Goal: Register for event/course

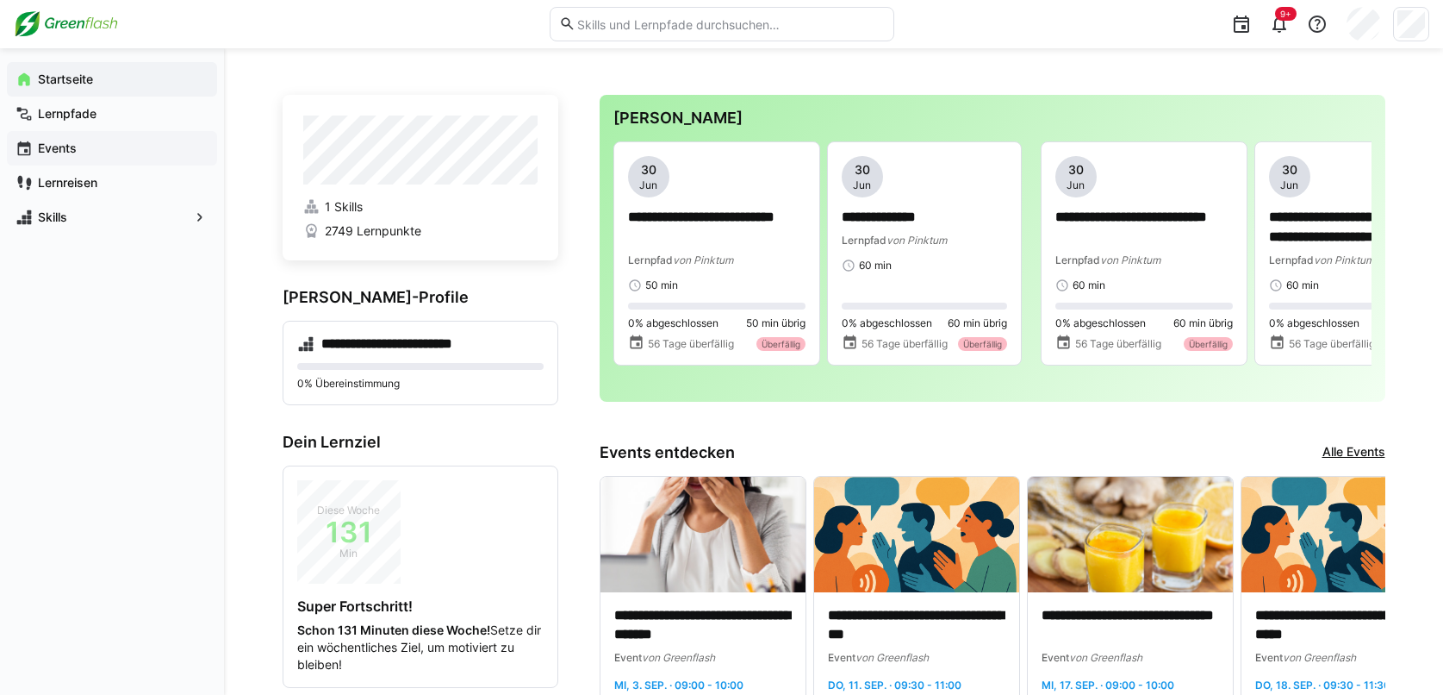
click at [29, 148] on eds-icon at bounding box center [24, 148] width 17 height 17
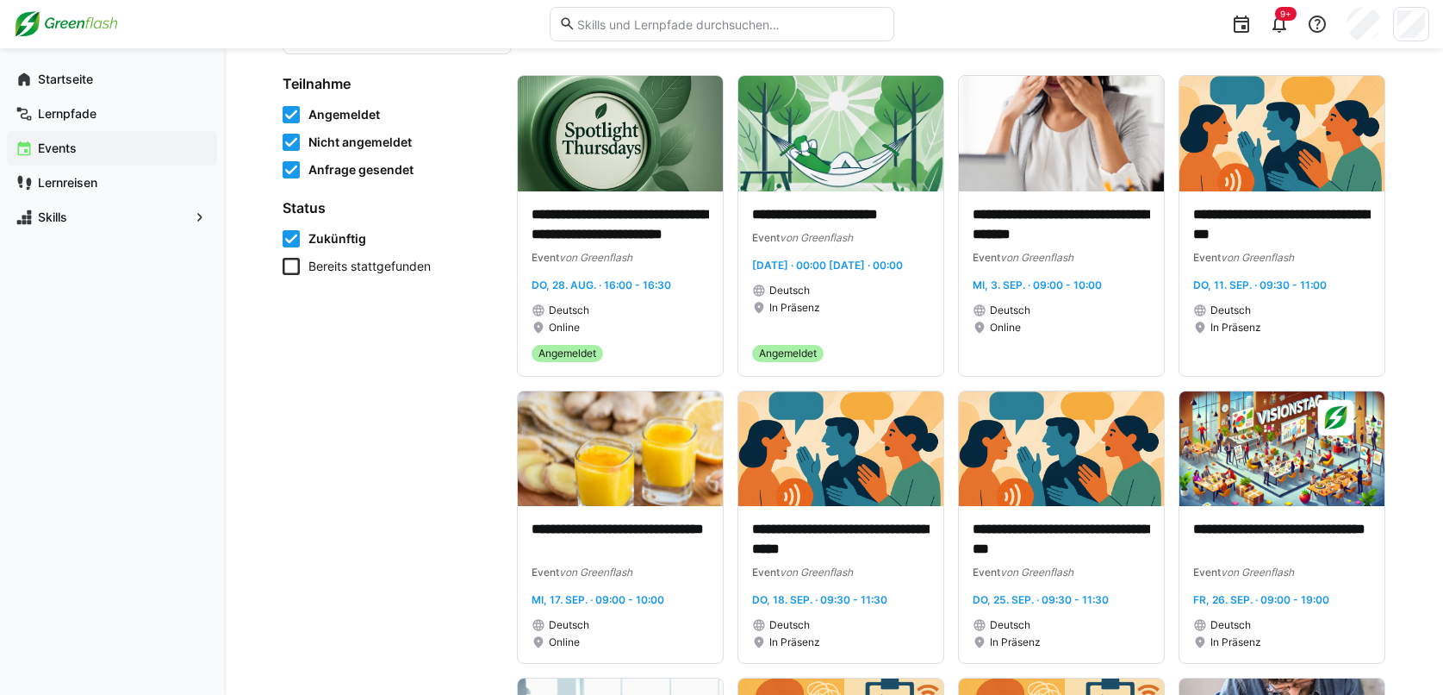
scroll to position [172, 0]
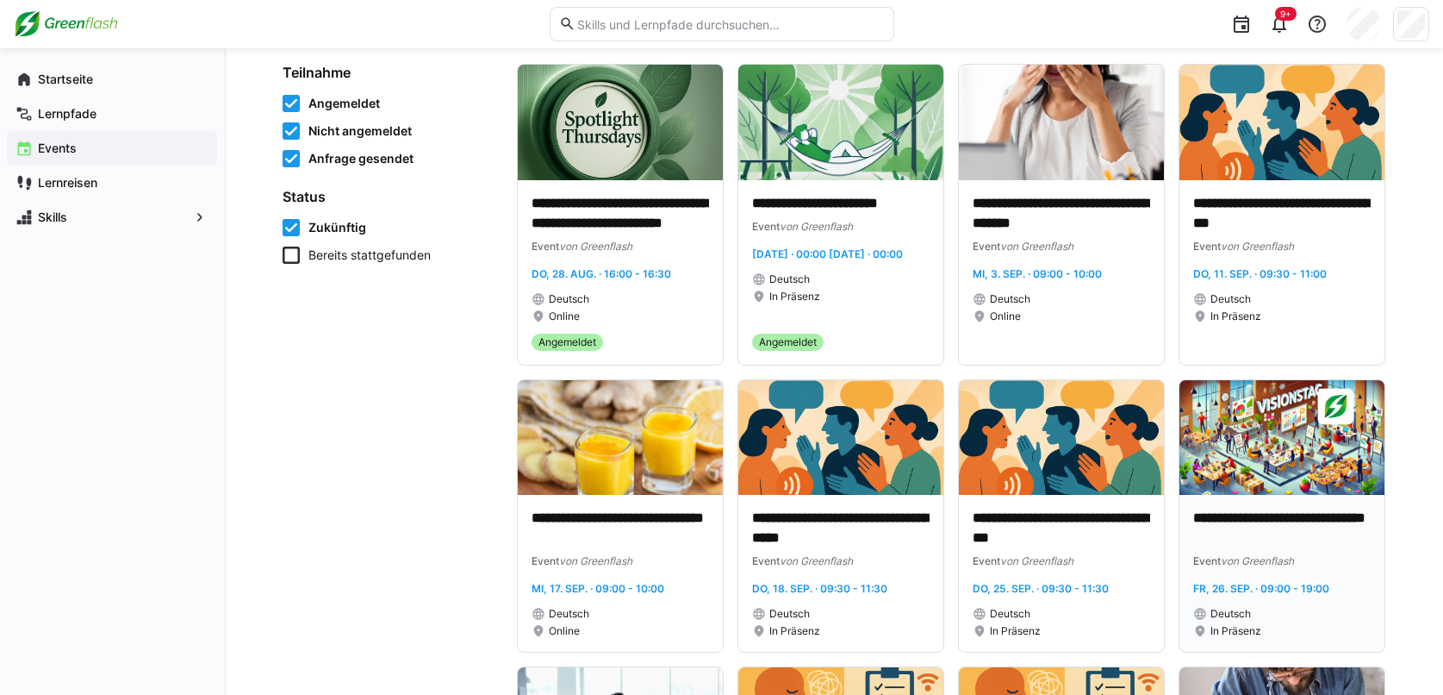
click at [1340, 458] on img at bounding box center [1282, 437] width 205 height 115
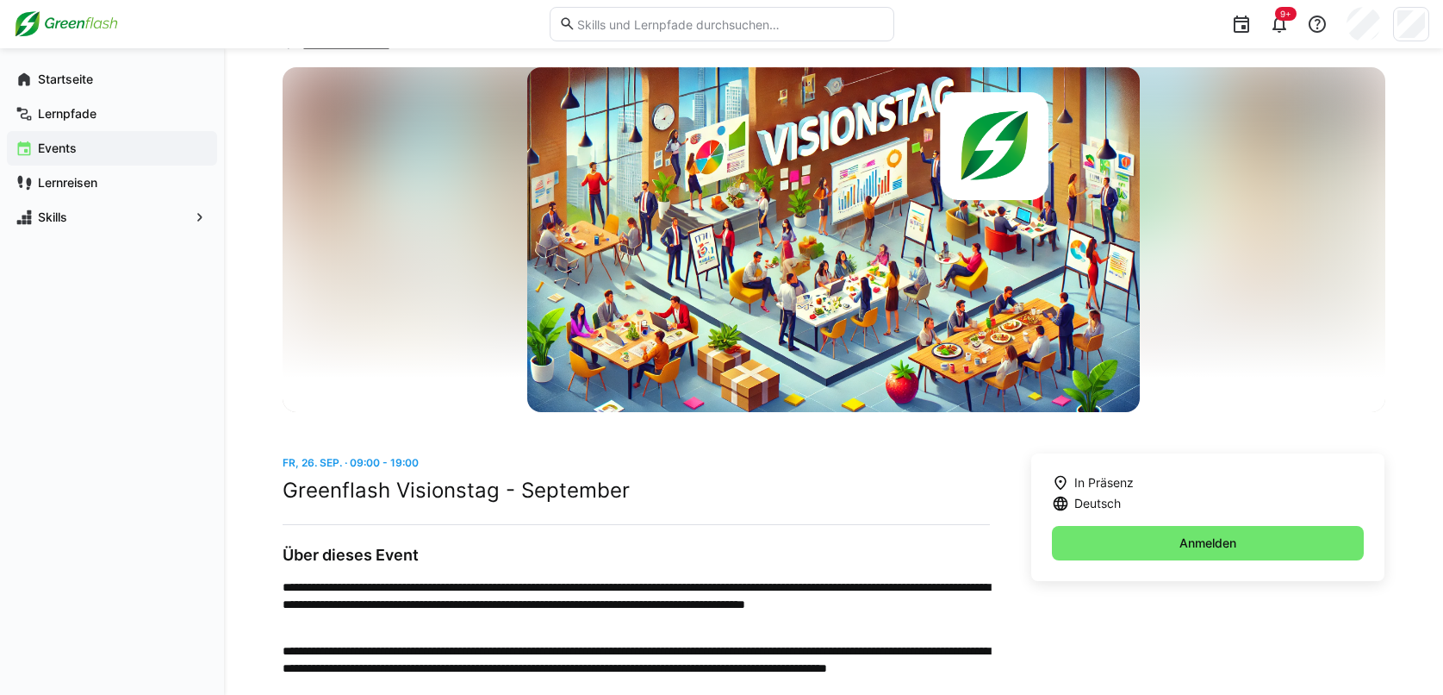
scroll to position [86, 0]
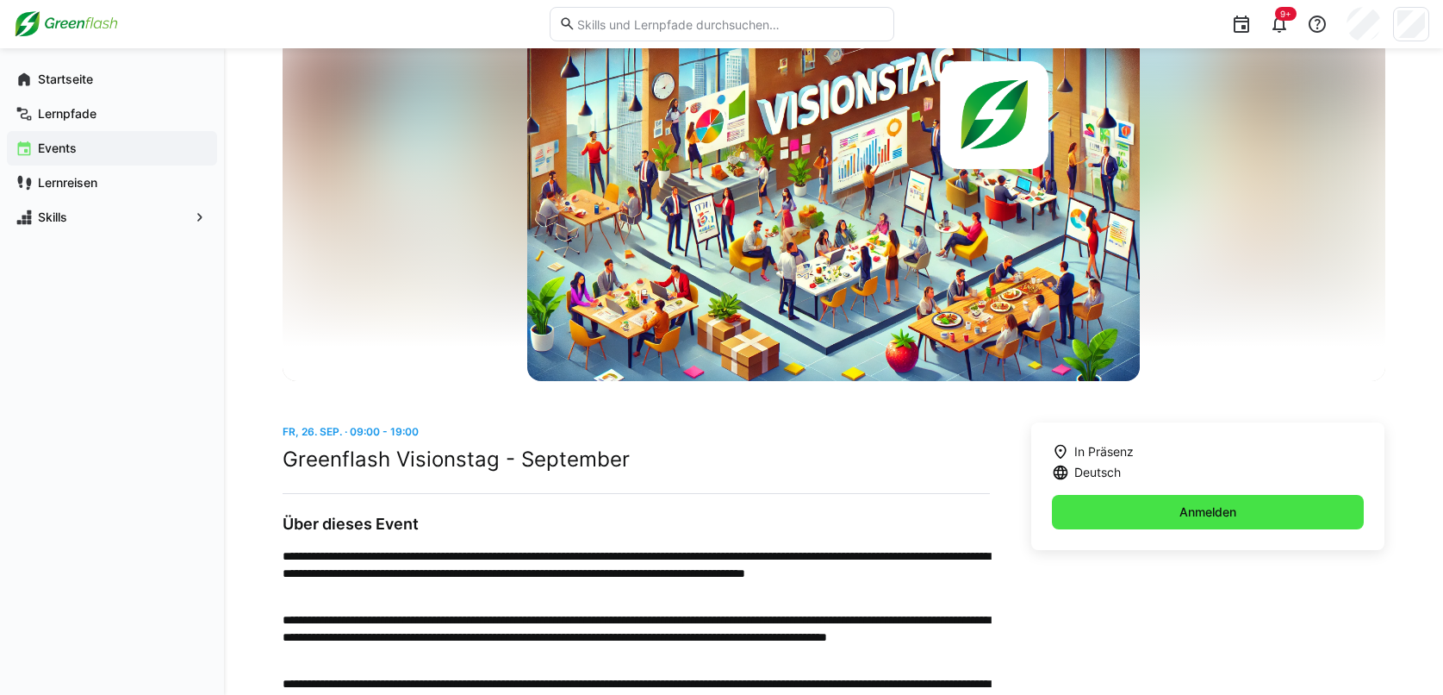
click at [1246, 504] on span "Anmelden" at bounding box center [1208, 512] width 313 height 34
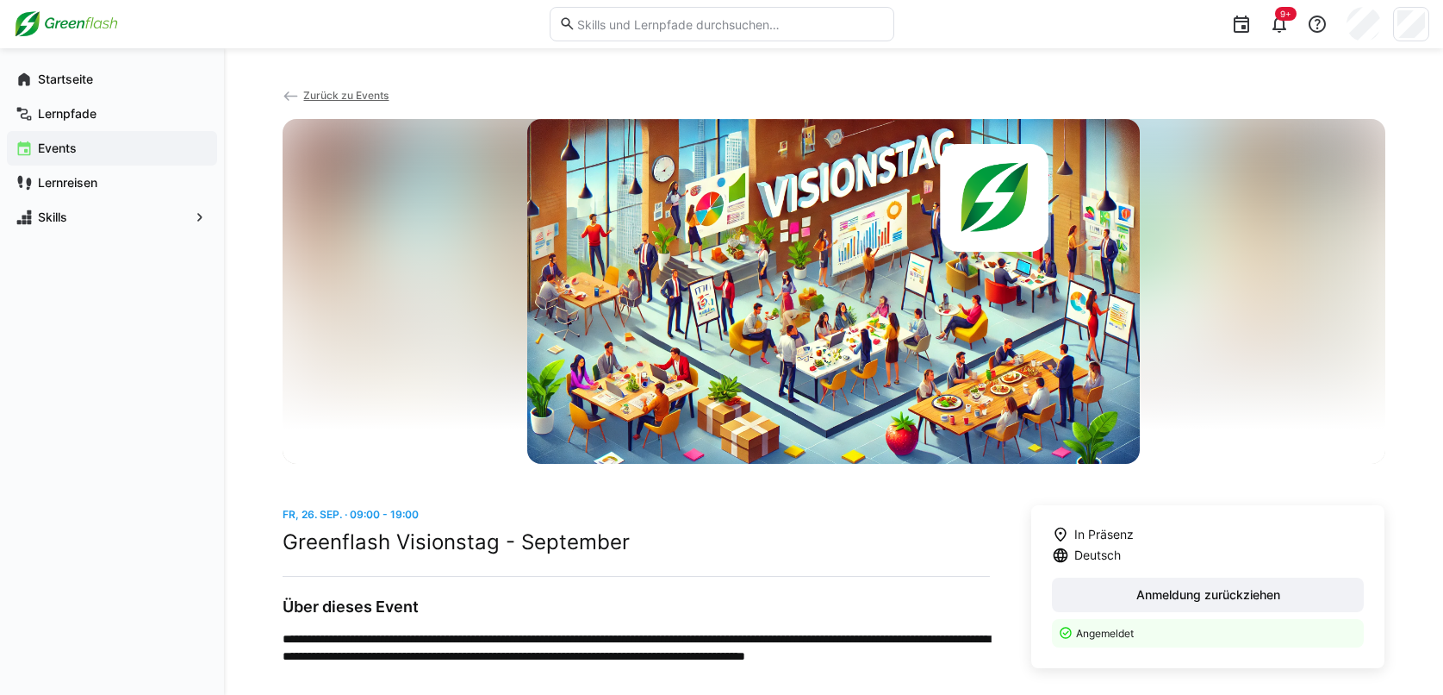
scroll to position [0, 0]
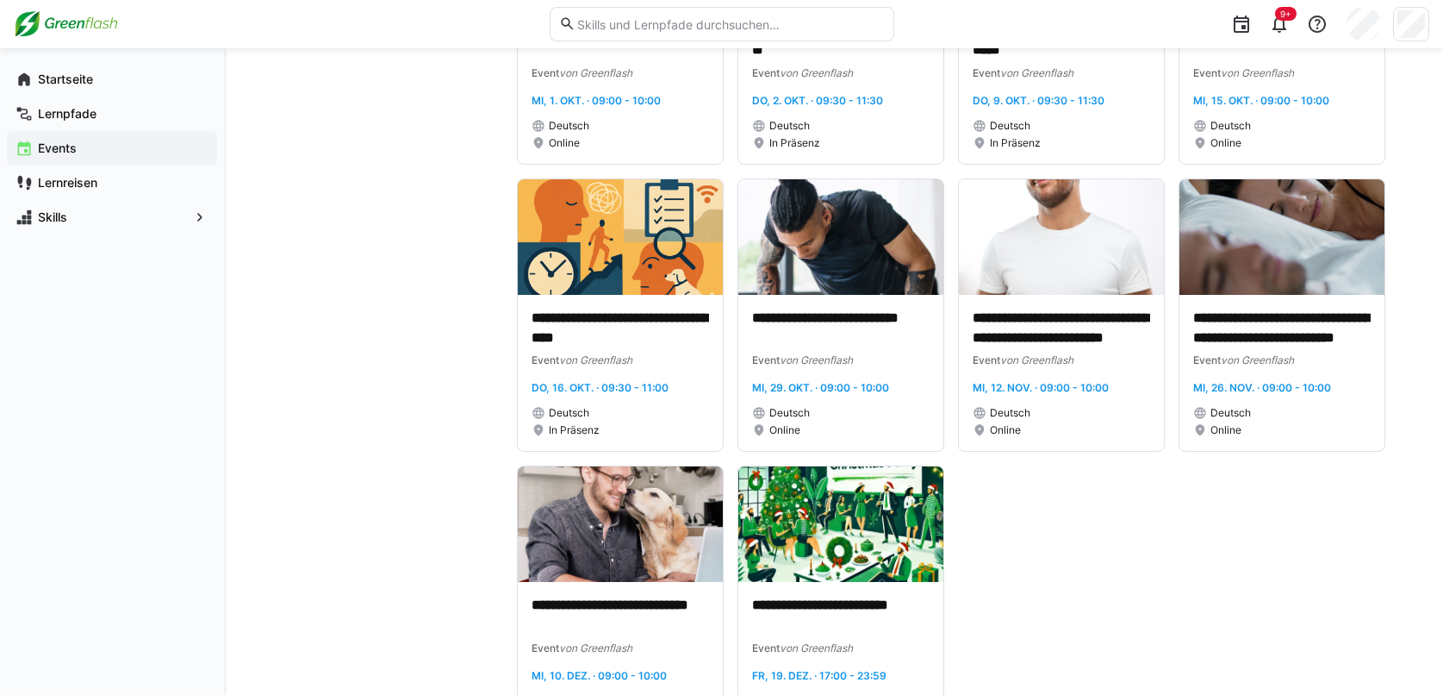
scroll to position [1034, 0]
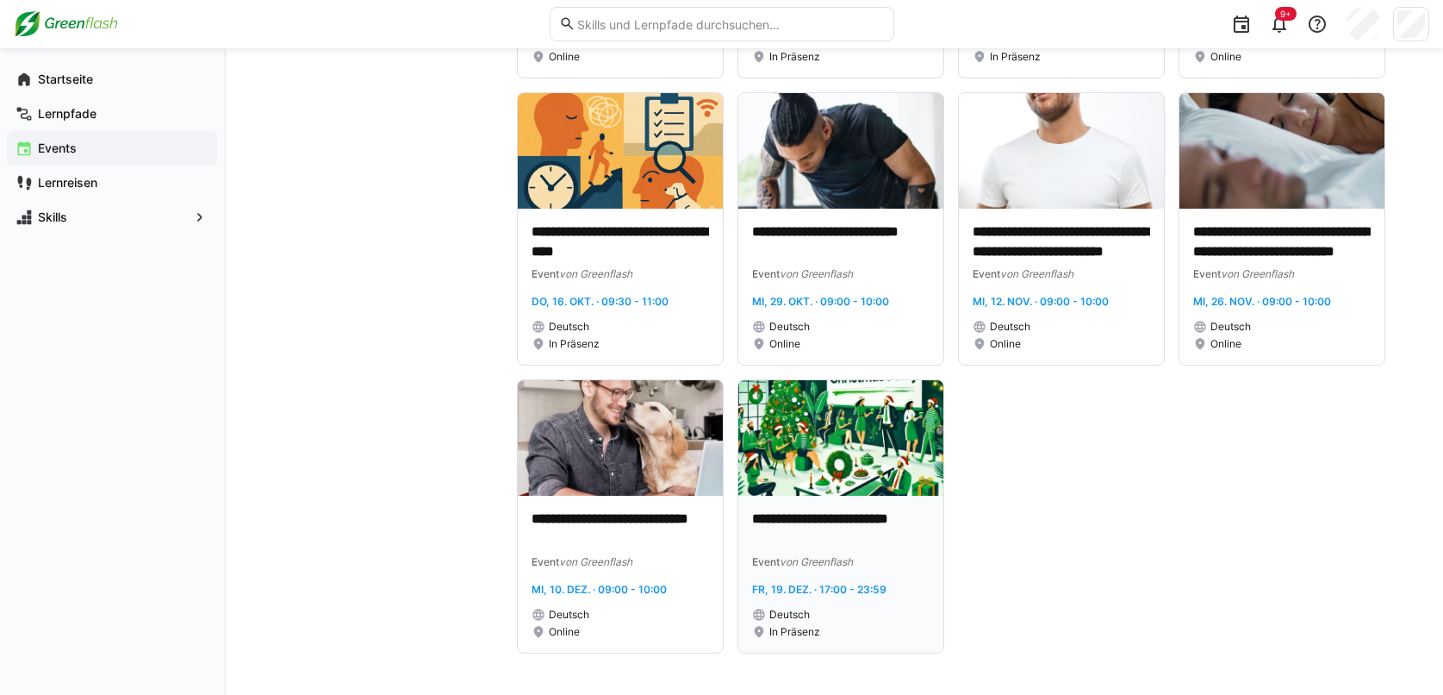
click at [900, 470] on img at bounding box center [840, 437] width 205 height 115
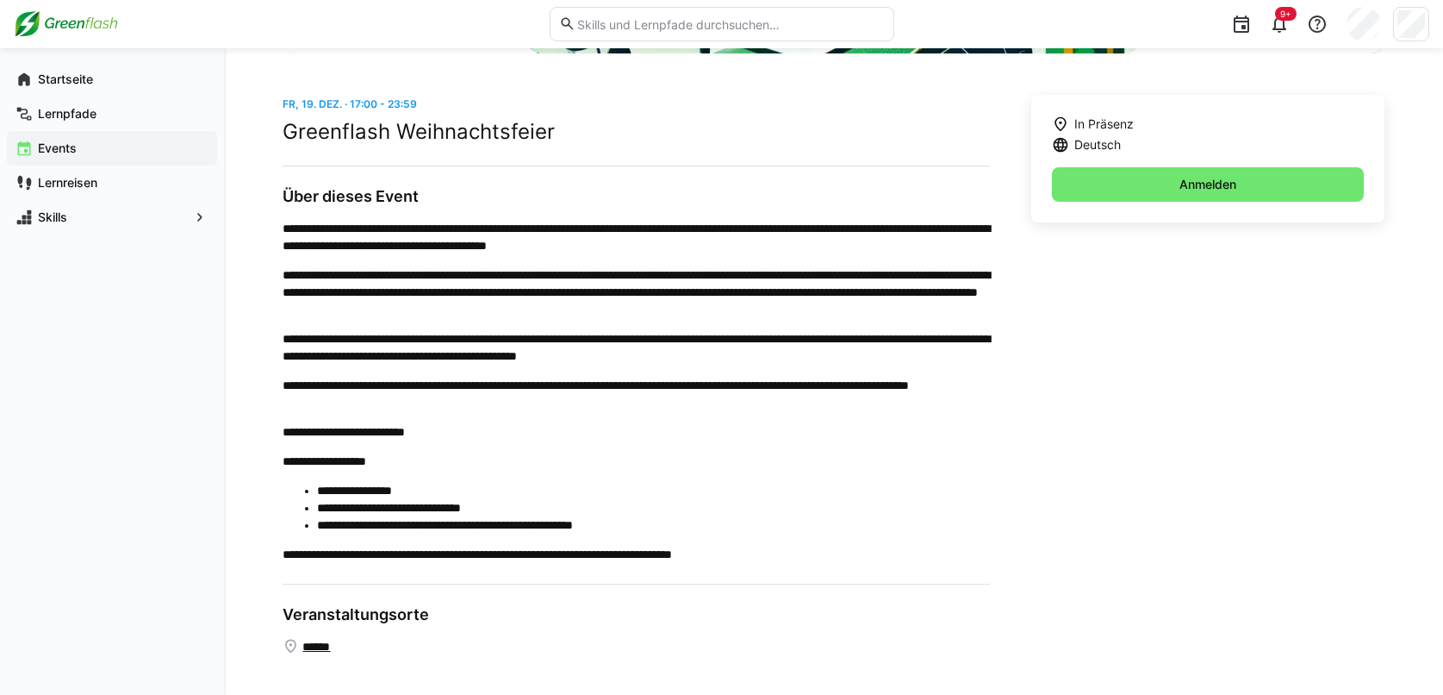
scroll to position [415, 0]
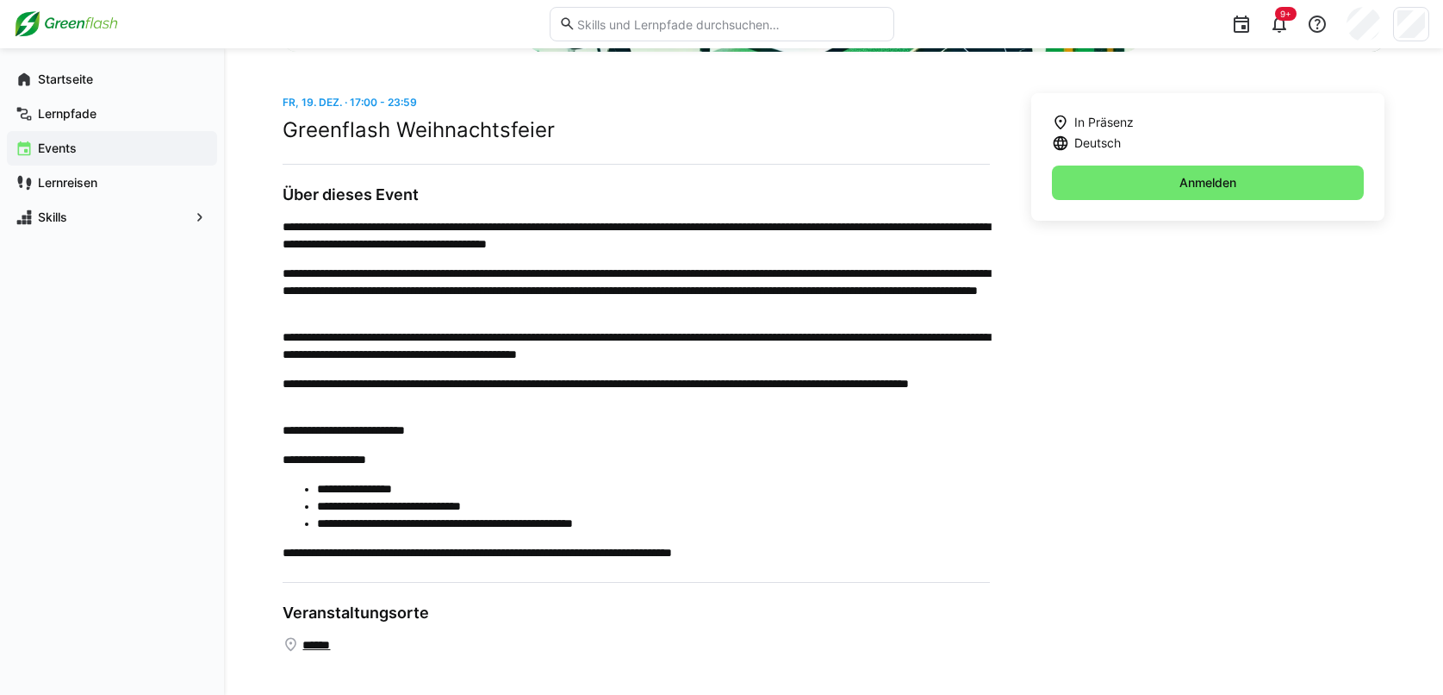
click at [392, 427] on link "**********" at bounding box center [350, 430] width 109 height 12
click at [1212, 181] on span "Anmelden" at bounding box center [1208, 182] width 62 height 17
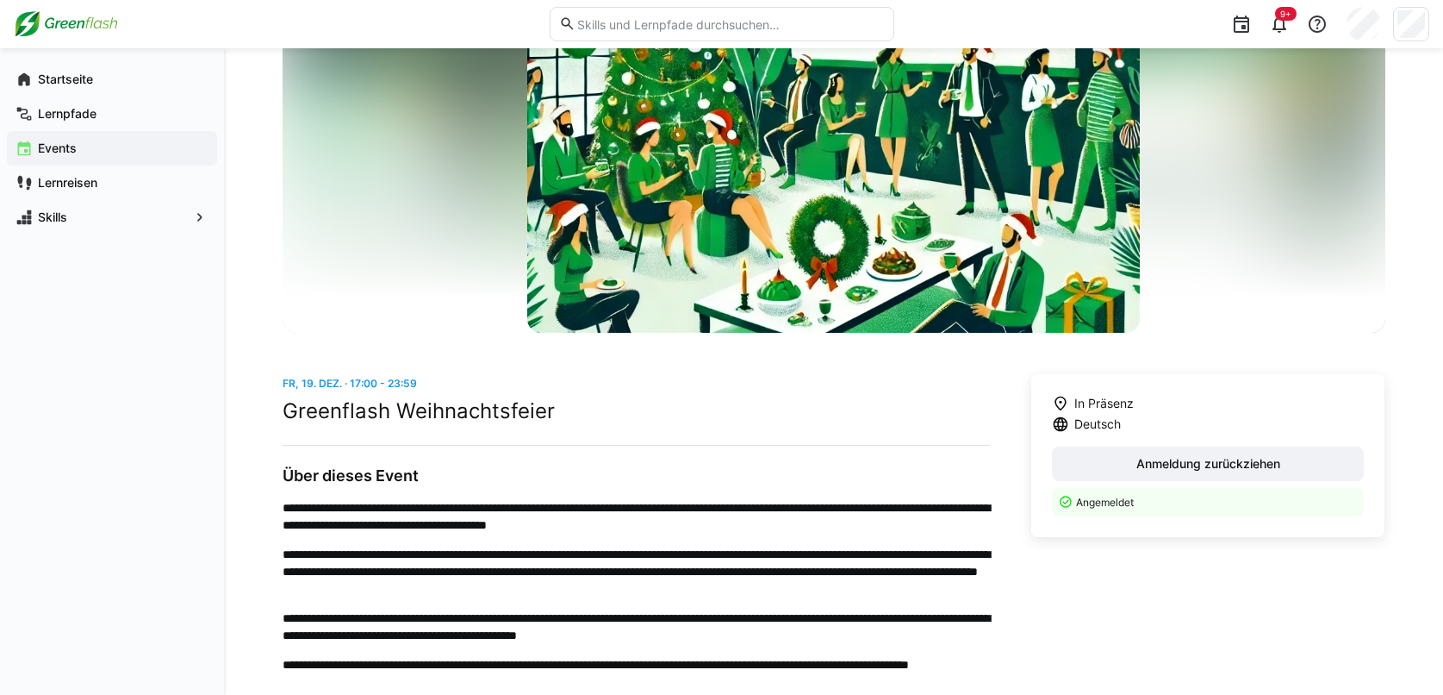
scroll to position [0, 0]
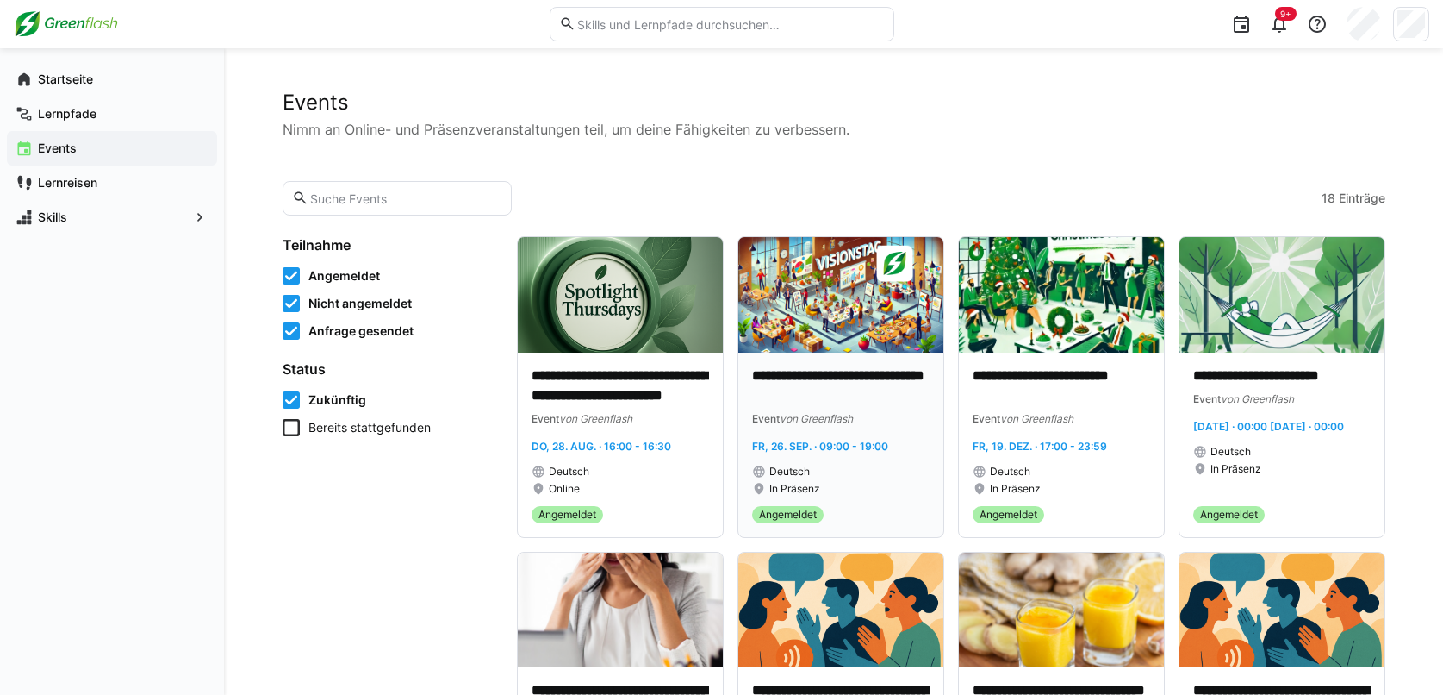
click at [892, 485] on div "In Präsenz" at bounding box center [841, 489] width 178 height 14
click at [0, 0] on app-navigation-label "Startseite" at bounding box center [0, 0] width 0 height 0
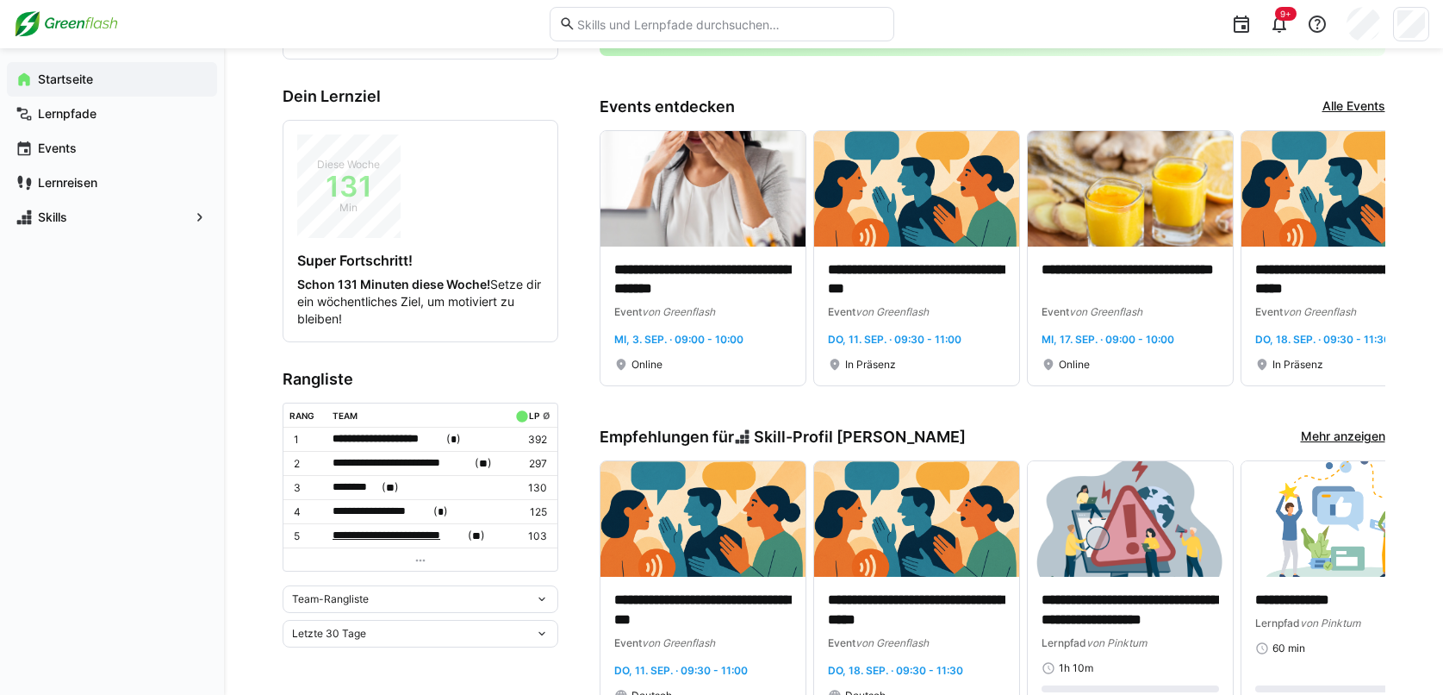
scroll to position [345, 0]
click at [439, 594] on div "Team-Rangliste" at bounding box center [413, 600] width 243 height 12
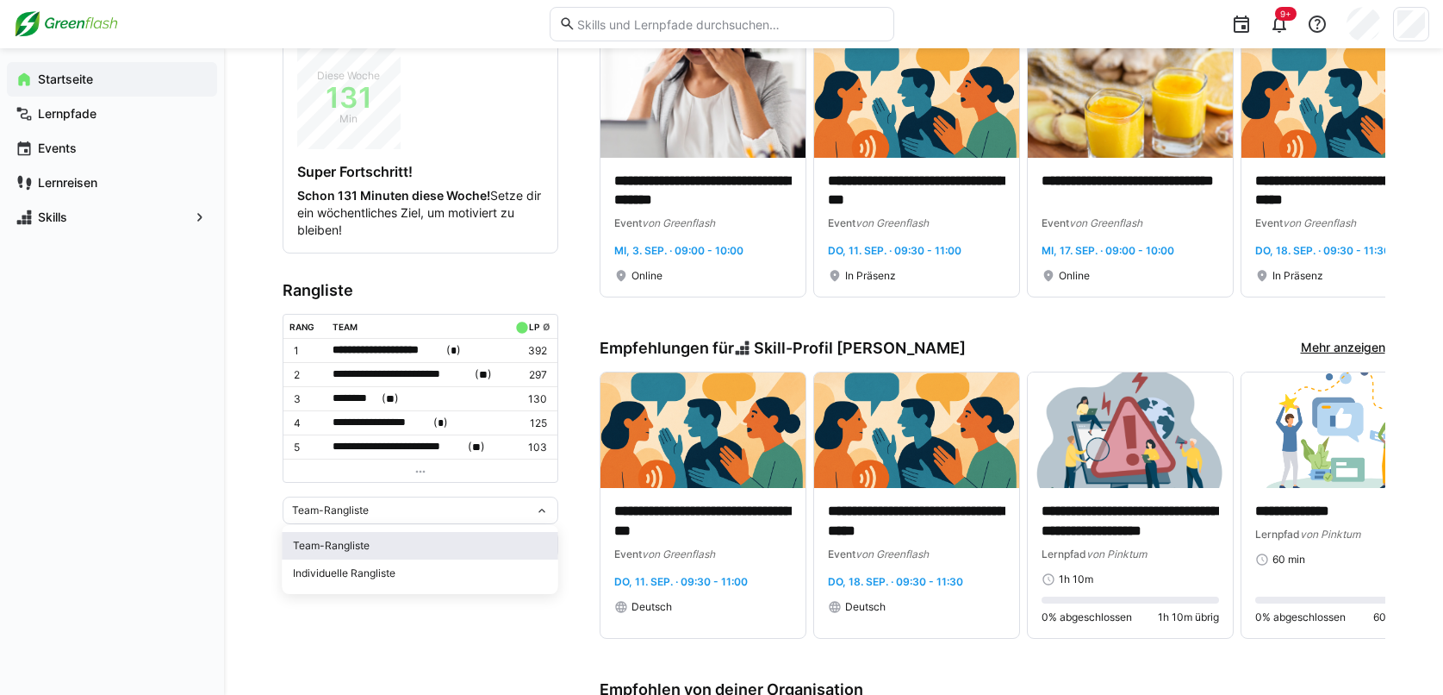
scroll to position [431, 0]
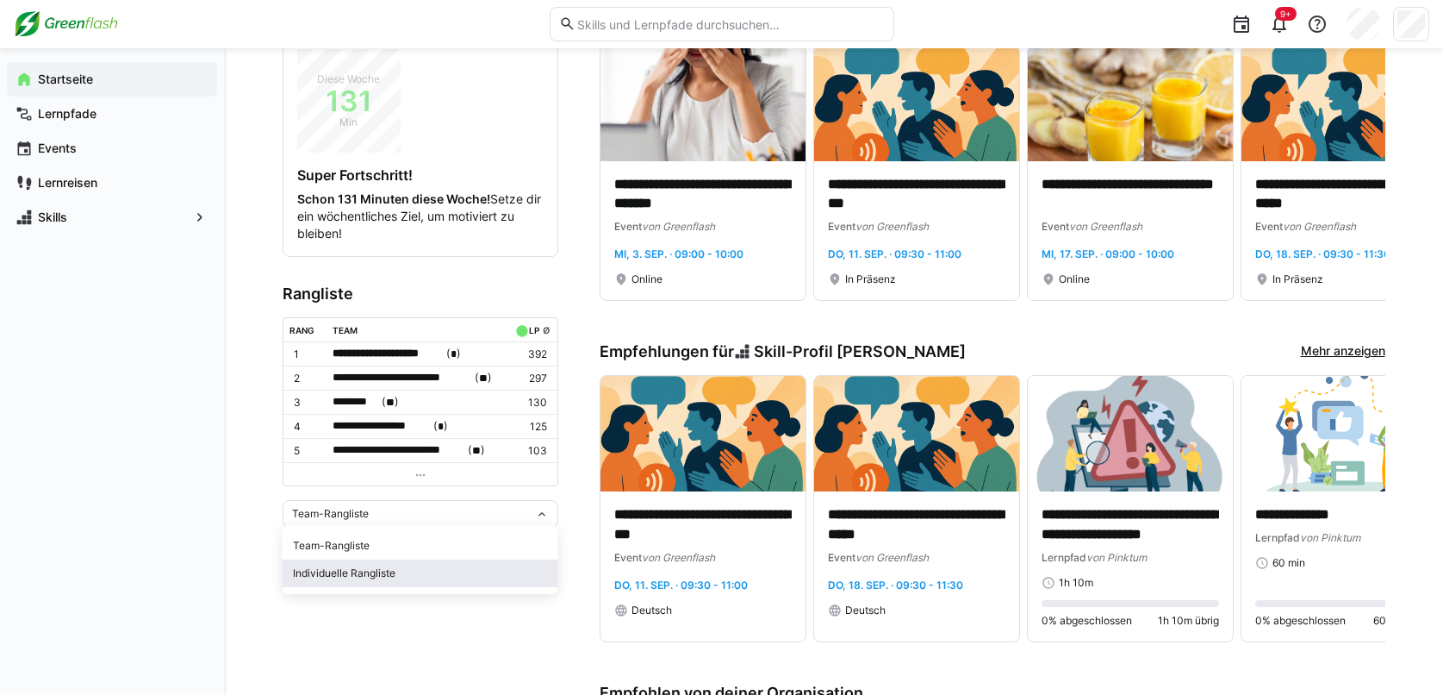
click at [347, 577] on div "Individuelle Rangliste" at bounding box center [420, 573] width 255 height 14
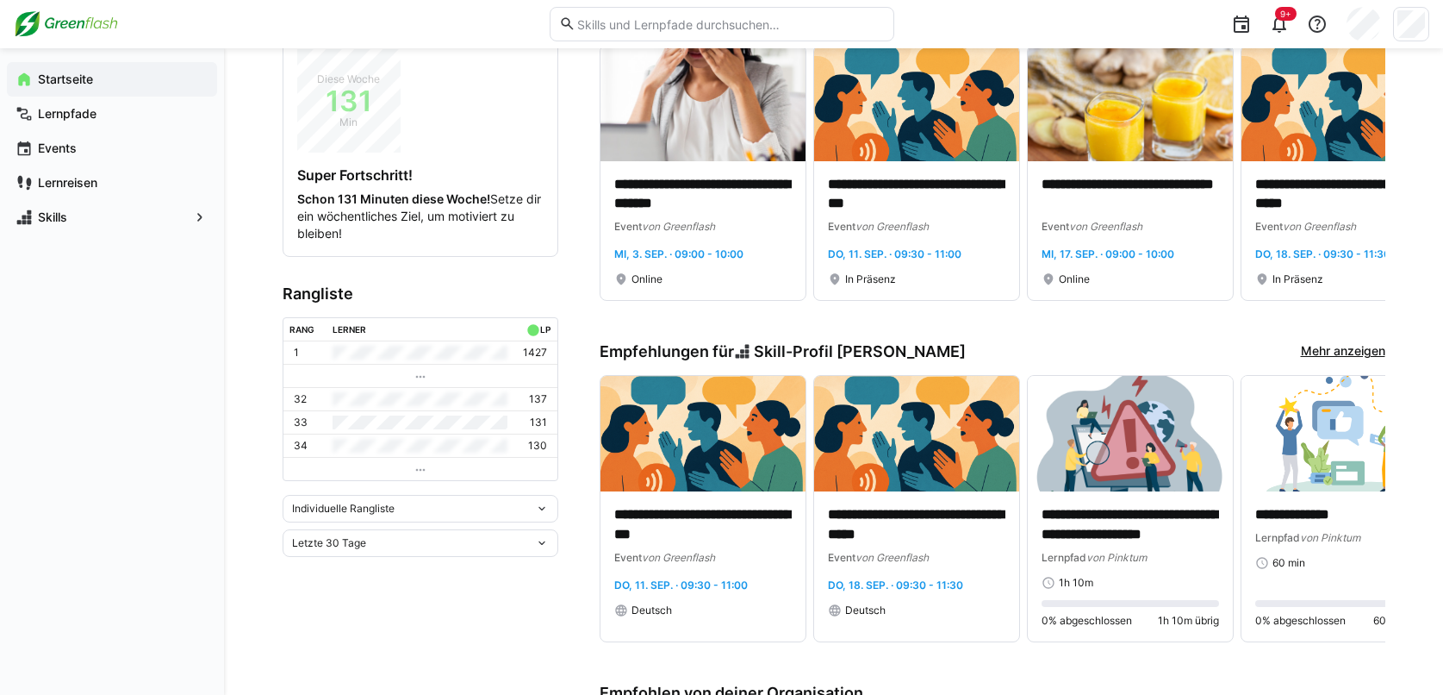
click at [450, 541] on div "Letzte 30 Tage" at bounding box center [413, 543] width 243 height 12
click at [396, 502] on div "Gesamt" at bounding box center [420, 507] width 255 height 14
click at [406, 543] on div "Gesamt" at bounding box center [413, 543] width 243 height 12
drag, startPoint x: 234, startPoint y: 541, endPoint x: 278, endPoint y: 535, distance: 45.2
click at [234, 540] on div "**********" at bounding box center [833, 502] width 1219 height 1770
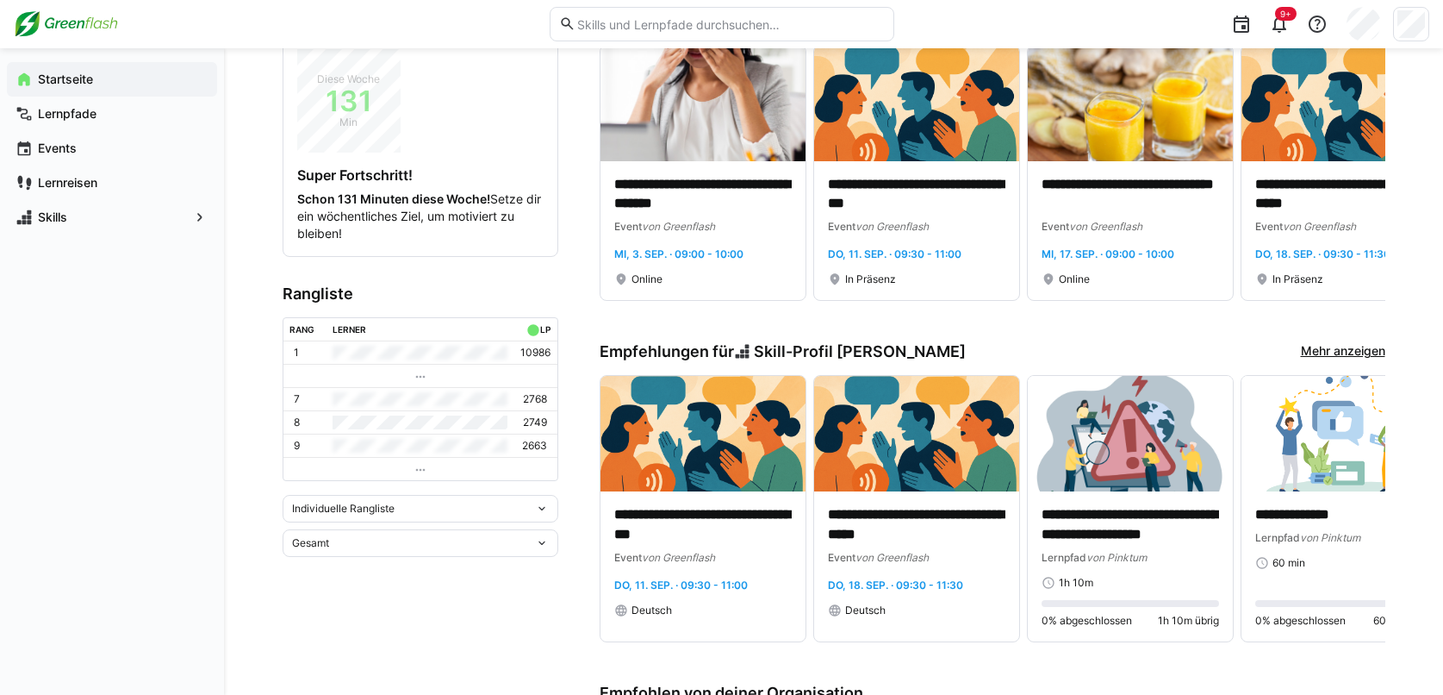
click at [217, 452] on div "Startseite Lernpfade Events Lernreisen Skills" at bounding box center [112, 371] width 224 height 646
